Goal: Check status: Check status

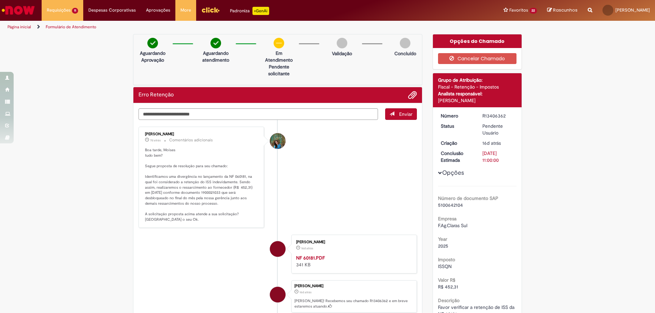
scroll to position [43, 0]
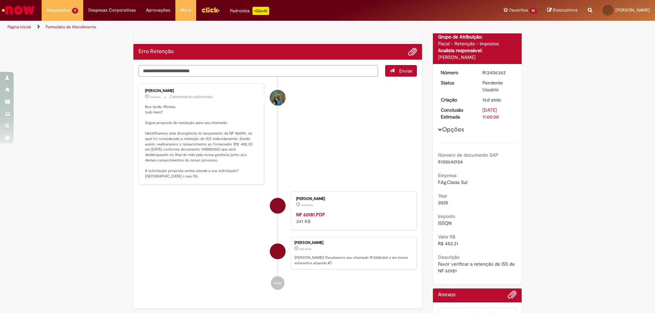
click at [157, 73] on textarea "Digite sua mensagem aqui..." at bounding box center [257, 71] width 239 height 12
type textarea "**"
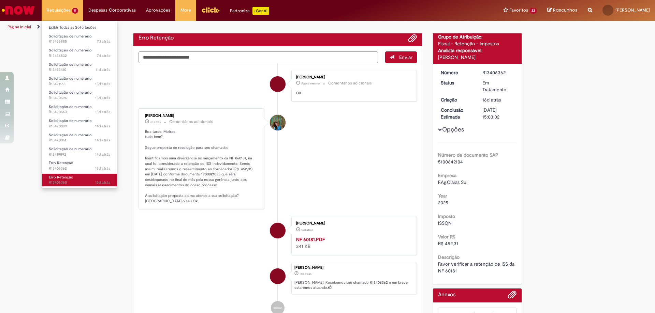
click at [62, 179] on span "Erro Retenção" at bounding box center [61, 177] width 25 height 5
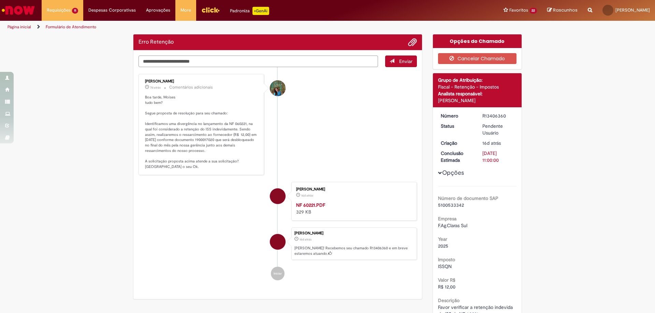
click at [157, 62] on textarea "Digite sua mensagem aqui..." at bounding box center [257, 62] width 239 height 12
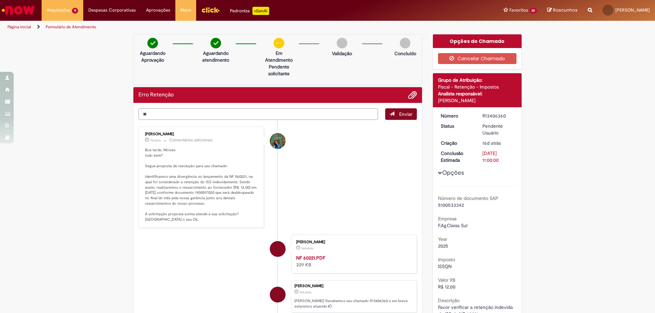
type textarea "**"
click at [390, 117] on button "Enviar" at bounding box center [401, 114] width 32 height 12
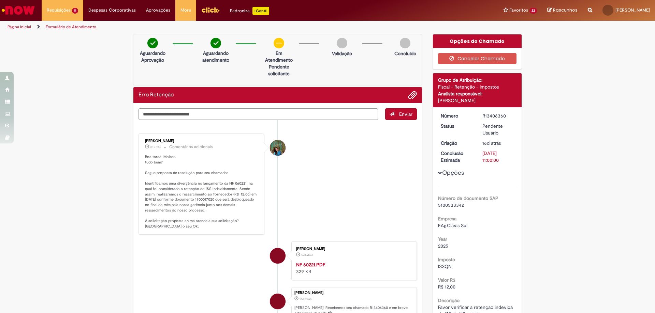
click at [397, 129] on div "[PERSON_NAME] Agora mesmo Agora mesmo Comentários adicionais OK" at bounding box center [353, 143] width 121 height 28
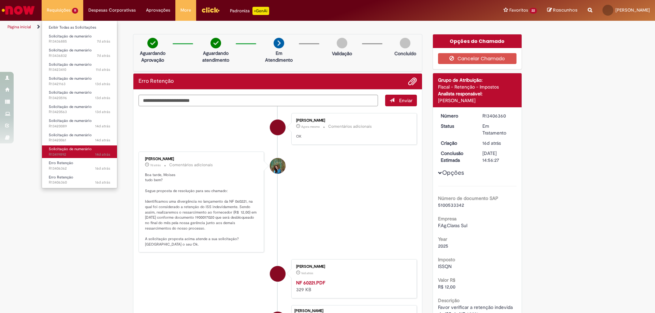
click at [62, 153] on span "14d atrás 14 dias atrás R13419892" at bounding box center [79, 154] width 61 height 5
click at [57, 150] on span "Solicitação de numerário" at bounding box center [70, 149] width 43 height 5
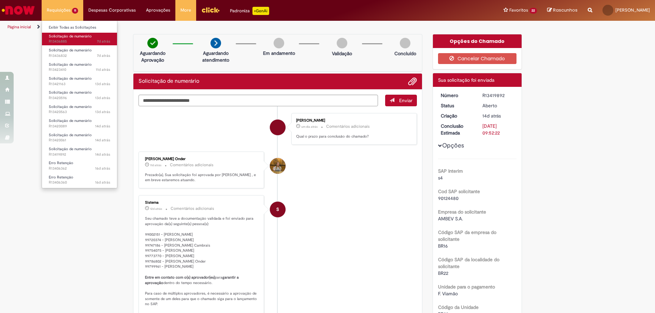
click at [64, 41] on span "7d atrás 7 dias atrás R13436885" at bounding box center [79, 41] width 61 height 5
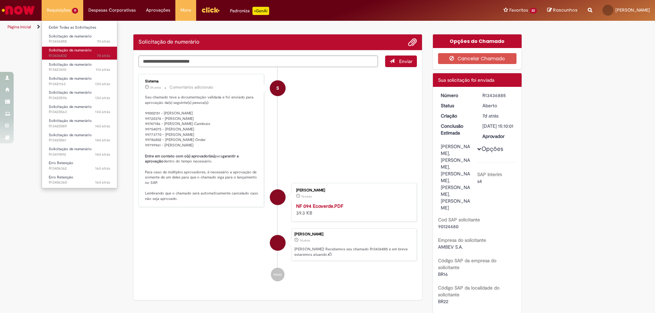
click at [72, 59] on link "Solicitação de numerário 7d atrás 7 dias atrás R13436832" at bounding box center [79, 53] width 75 height 13
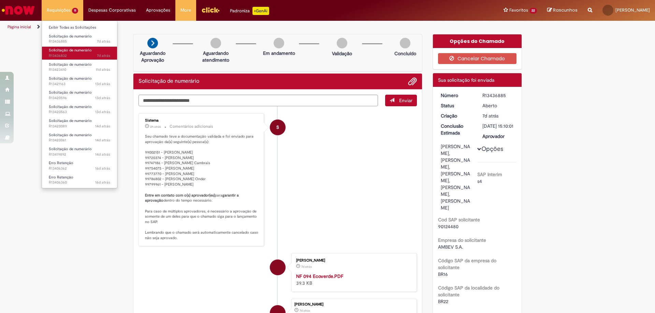
click at [67, 55] on span "7d atrás 7 dias atrás R13436832" at bounding box center [79, 55] width 61 height 5
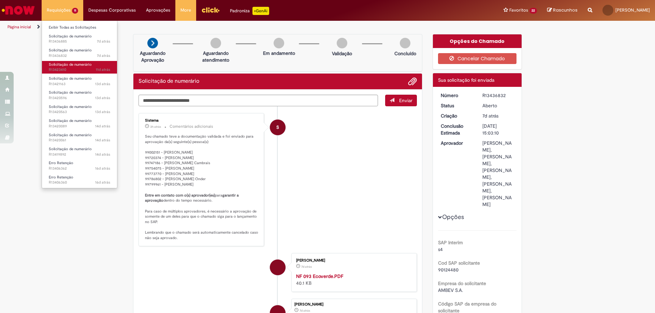
click at [74, 68] on span "11d atrás 11 dias atrás R13423410" at bounding box center [79, 69] width 61 height 5
click at [74, 67] on span "Solicitação de numerário" at bounding box center [70, 64] width 43 height 5
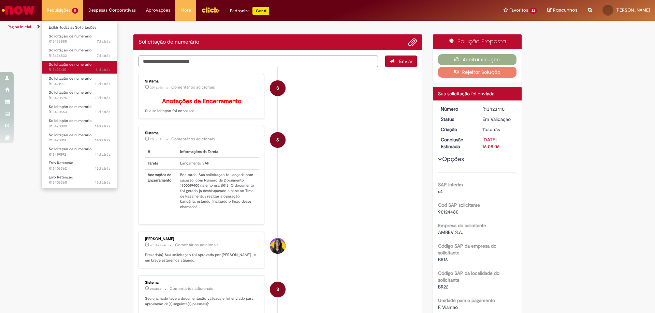
click at [74, 67] on span "Solicitação de numerário" at bounding box center [70, 64] width 43 height 5
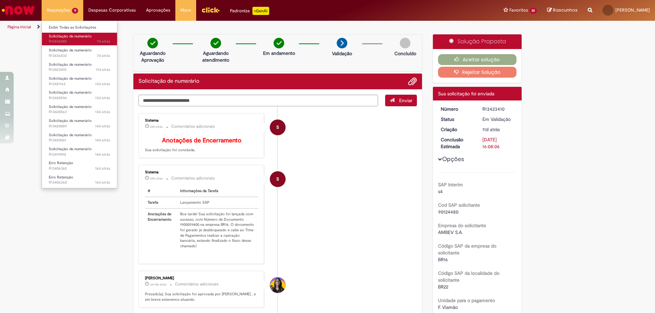
click at [75, 38] on span "Solicitação de numerário" at bounding box center [70, 36] width 43 height 5
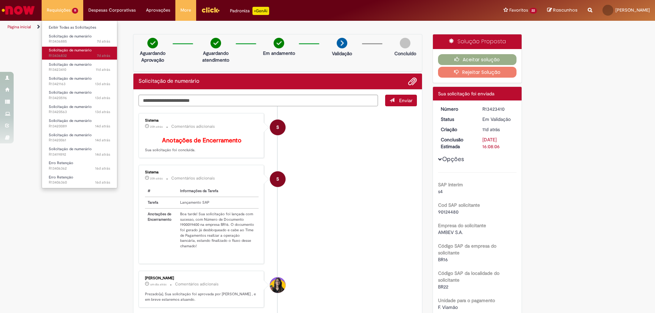
click at [78, 52] on span "Solicitação de numerário" at bounding box center [70, 50] width 43 height 5
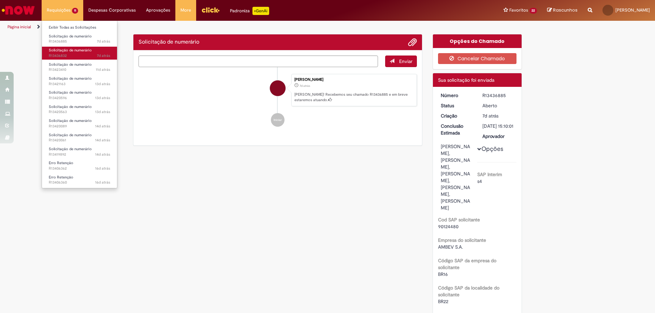
click at [78, 52] on span "Solicitação de numerário" at bounding box center [70, 50] width 43 height 5
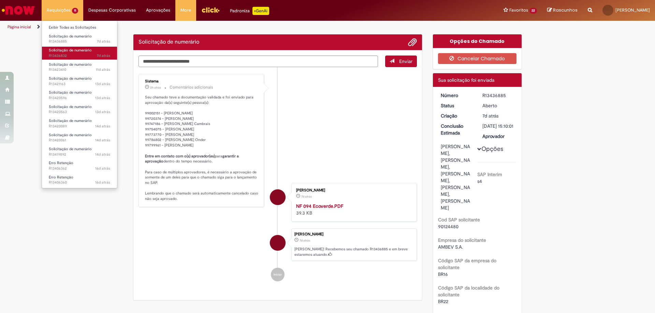
click at [78, 52] on span "Solicitação de numerário" at bounding box center [70, 50] width 43 height 5
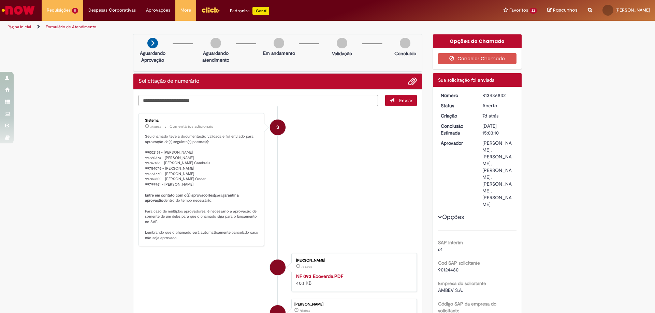
click at [495, 93] on div "R13436832" at bounding box center [498, 95] width 32 height 7
copy div "R13436832"
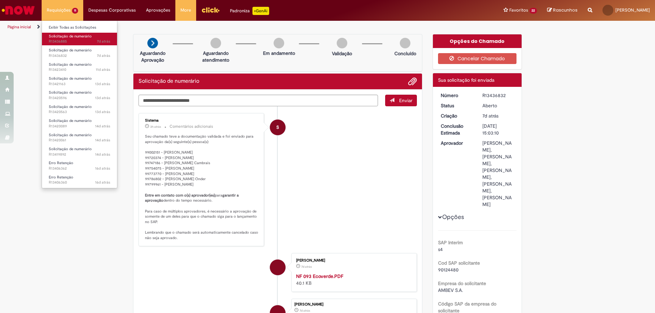
click at [63, 40] on span "7d atrás 7 dias atrás R13436885" at bounding box center [79, 41] width 61 height 5
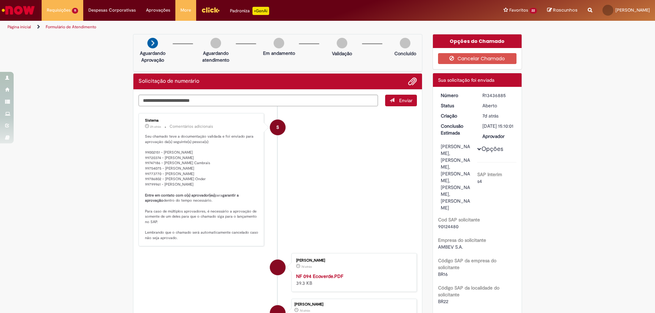
click at [498, 96] on div "R13436885" at bounding box center [498, 95] width 32 height 7
copy div "R13436885"
